Goal: Transaction & Acquisition: Subscribe to service/newsletter

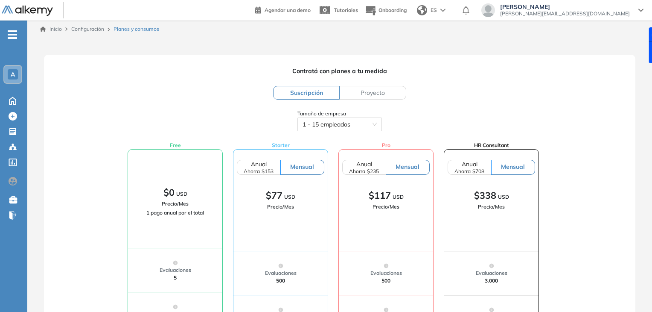
click at [353, 91] on label "Proyecto" at bounding box center [373, 93] width 67 height 14
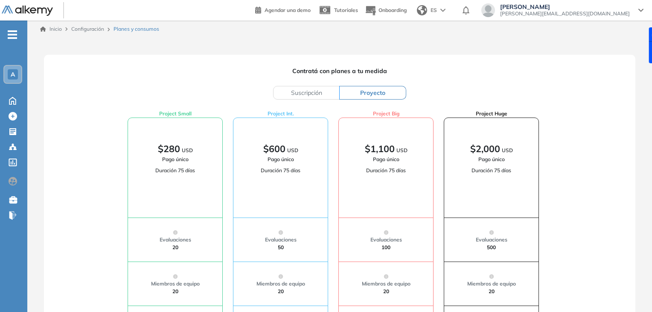
click at [328, 89] on label "Suscripción" at bounding box center [306, 93] width 67 height 14
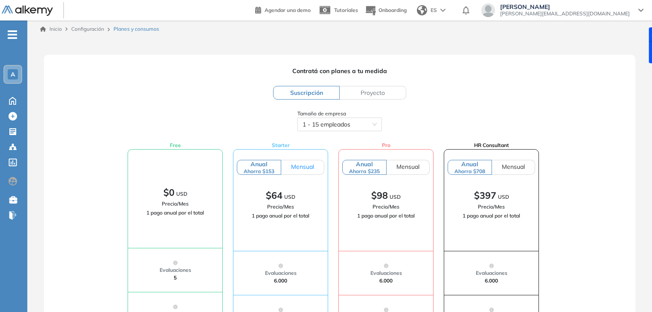
click at [311, 169] on span "Mensual" at bounding box center [302, 167] width 23 height 8
click at [267, 163] on label "Anual Ahorra $153" at bounding box center [259, 167] width 44 height 15
click at [506, 166] on span "Mensual" at bounding box center [513, 167] width 23 height 8
click at [484, 165] on label "Anual Ahorra $708" at bounding box center [470, 167] width 44 height 15
click at [510, 164] on span "Mensual" at bounding box center [513, 167] width 23 height 8
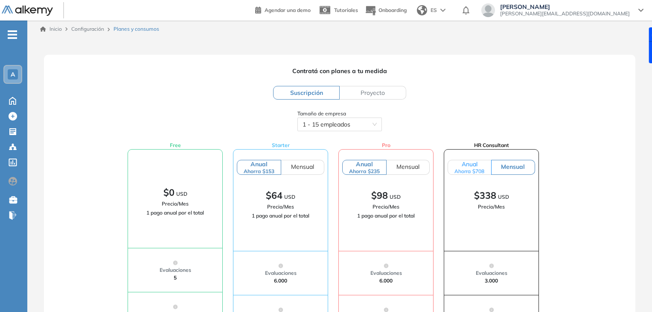
click at [471, 162] on span "Anual Ahorra $708" at bounding box center [470, 167] width 30 height 14
click at [395, 163] on label "Mensual" at bounding box center [408, 167] width 43 height 15
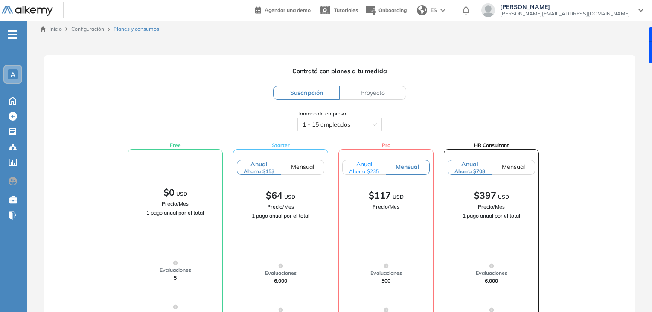
click at [376, 165] on label "Anual Ahorra $235" at bounding box center [364, 167] width 44 height 15
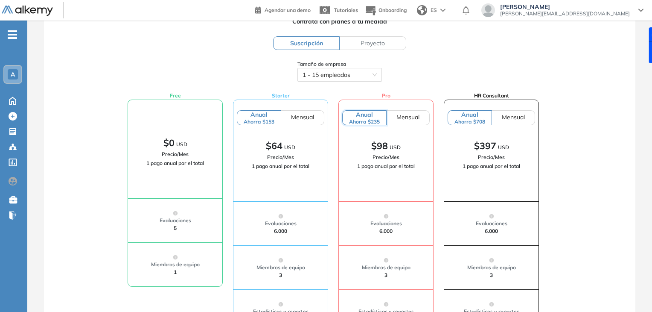
scroll to position [50, 0]
click at [261, 118] on div "Ahorra $153" at bounding box center [259, 121] width 31 height 6
click at [276, 96] on span "Starter" at bounding box center [281, 96] width 18 height 8
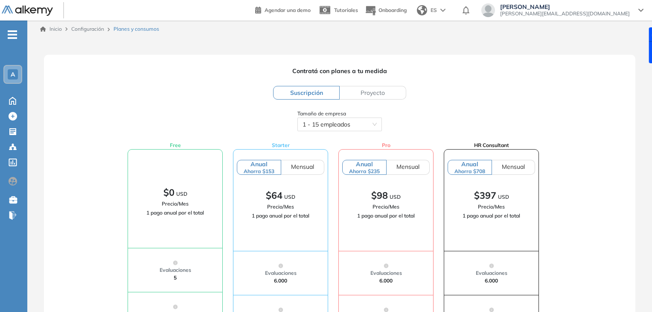
click at [642, 4] on div "Ricardo Alvarez [EMAIL_ADDRESS][DOMAIN_NAME]" at bounding box center [562, 10] width 162 height 14
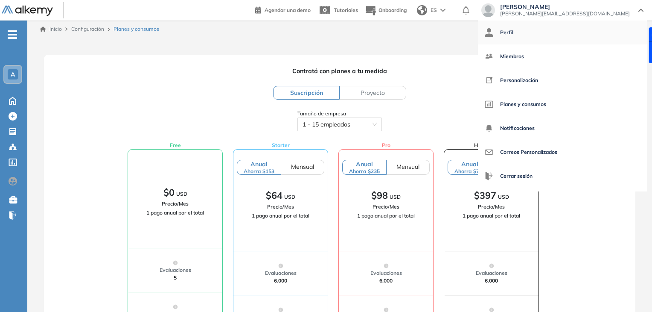
click at [595, 31] on link "Perfil" at bounding box center [562, 32] width 155 height 20
select select "**"
select select "*****"
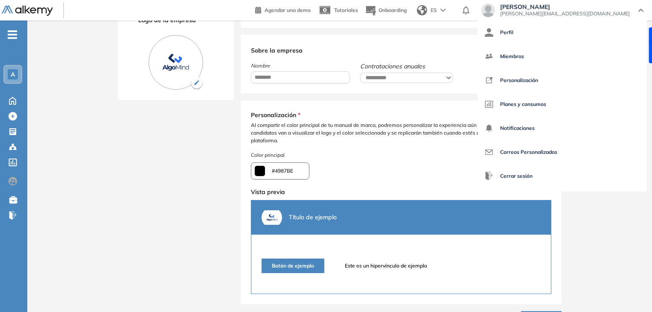
scroll to position [135, 0]
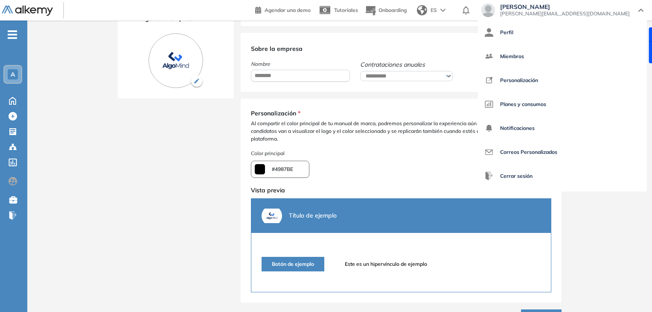
click at [81, 131] on div "**********" at bounding box center [339, 115] width 625 height 458
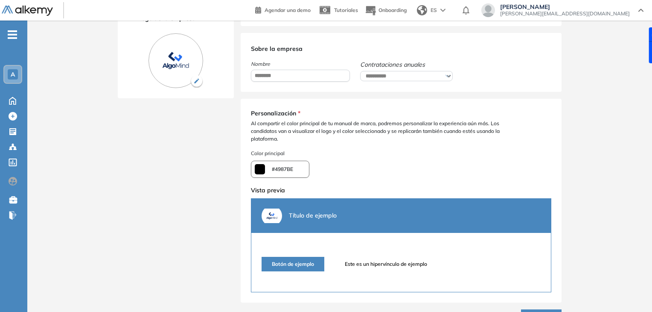
scroll to position [0, 0]
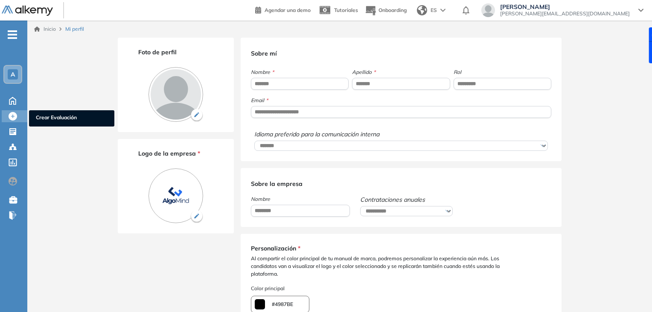
type input "*******"
click at [15, 115] on icon at bounding box center [13, 116] width 9 height 9
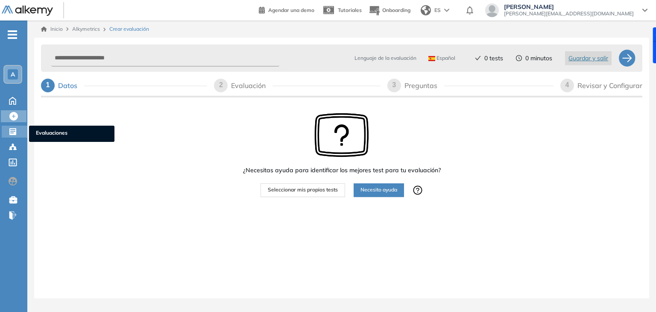
click at [12, 134] on icon at bounding box center [13, 131] width 9 height 9
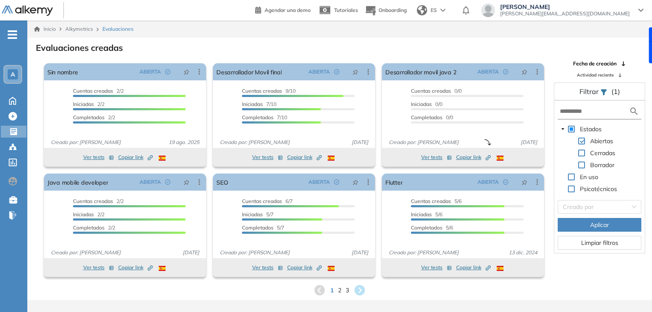
click at [47, 29] on link "Inicio" at bounding box center [45, 29] width 22 height 8
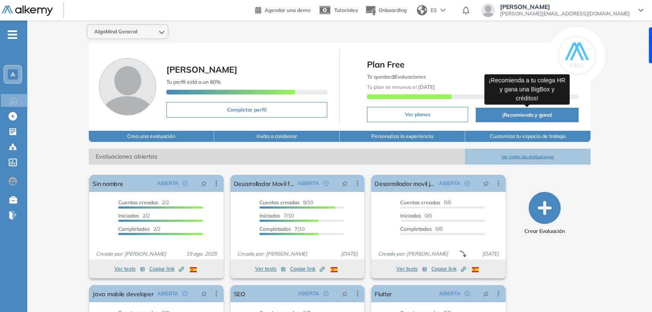
click at [508, 115] on button "¡Recomienda y gana!" at bounding box center [527, 115] width 102 height 15
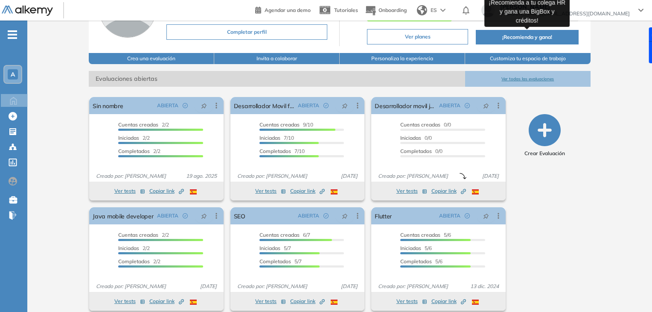
scroll to position [86, 0]
